Goal: Information Seeking & Learning: Check status

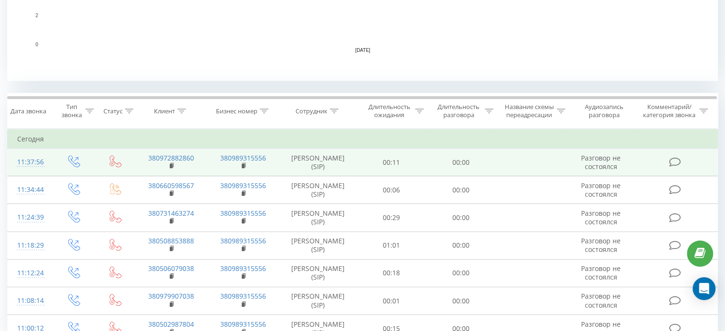
scroll to position [318, 0]
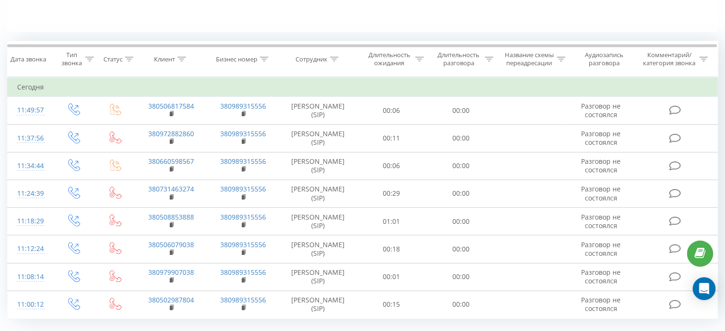
scroll to position [258, 0]
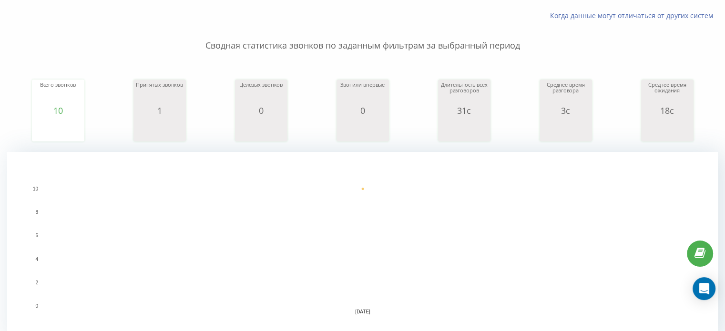
scroll to position [53, 0]
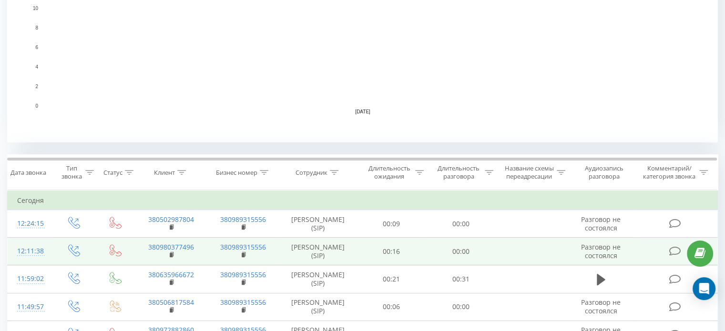
scroll to position [286, 0]
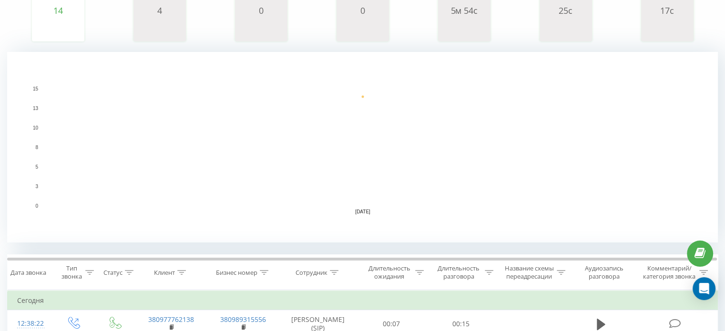
scroll to position [162, 0]
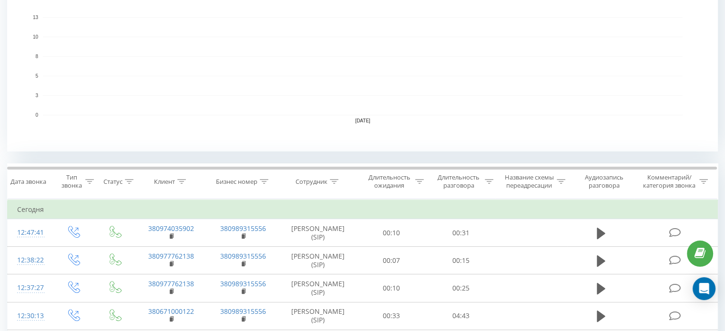
scroll to position [246, 0]
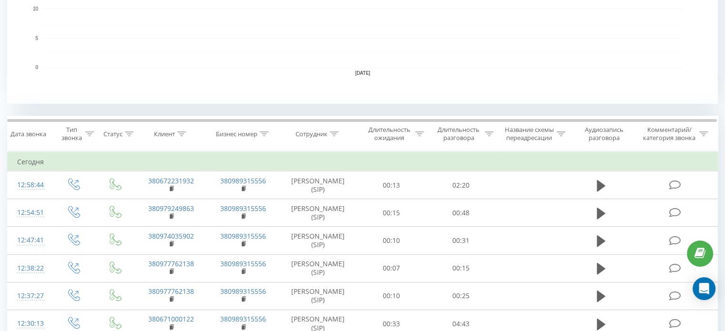
scroll to position [253, 0]
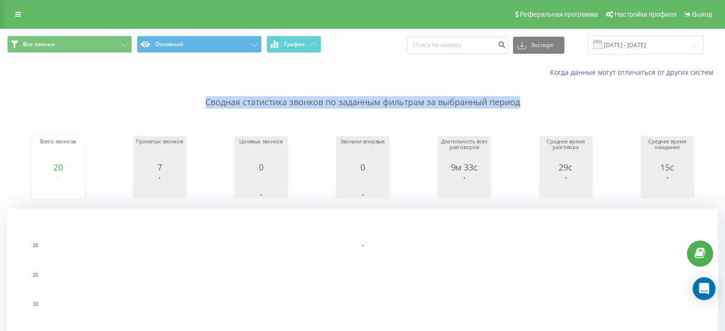
drag, startPoint x: 722, startPoint y: 69, endPoint x: 730, endPoint y: 104, distance: 36.1
click at [725, 104] on html "richhome.com.ua Проекты richhome.com.ua Центр обращений Журнал звонков Журнал с…" at bounding box center [362, 165] width 725 height 331
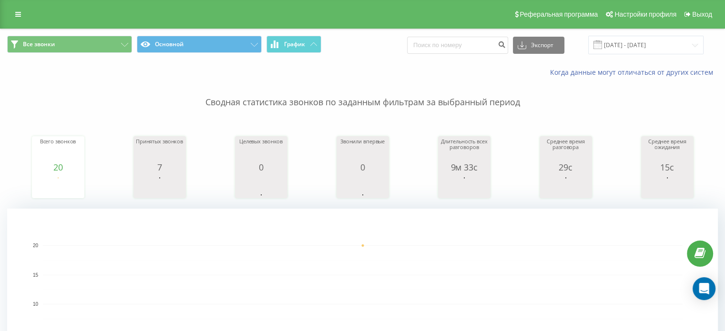
click at [336, 226] on rect "A chart." at bounding box center [362, 304] width 710 height 191
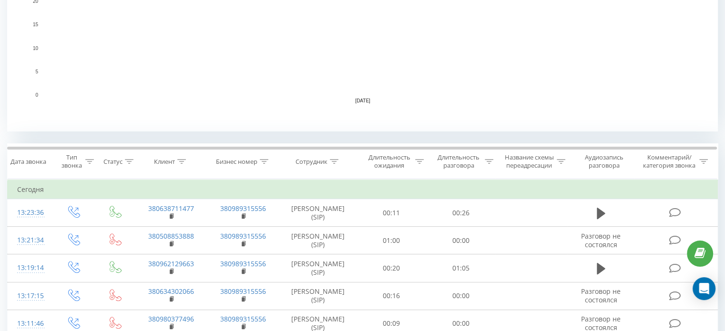
scroll to position [271, 0]
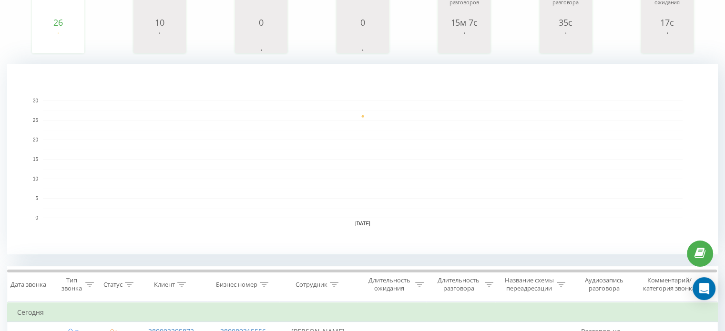
scroll to position [216, 0]
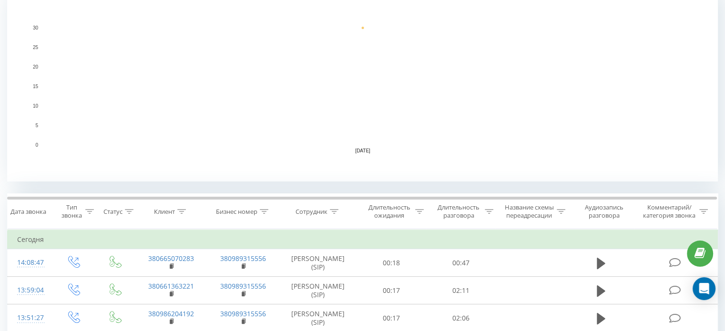
scroll to position [191, 0]
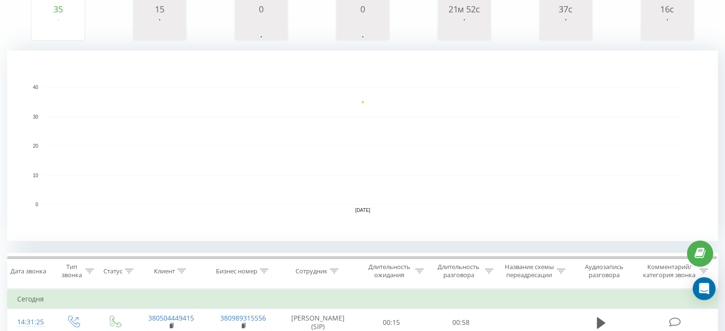
scroll to position [206, 0]
